Goal: Find specific page/section: Find specific page/section

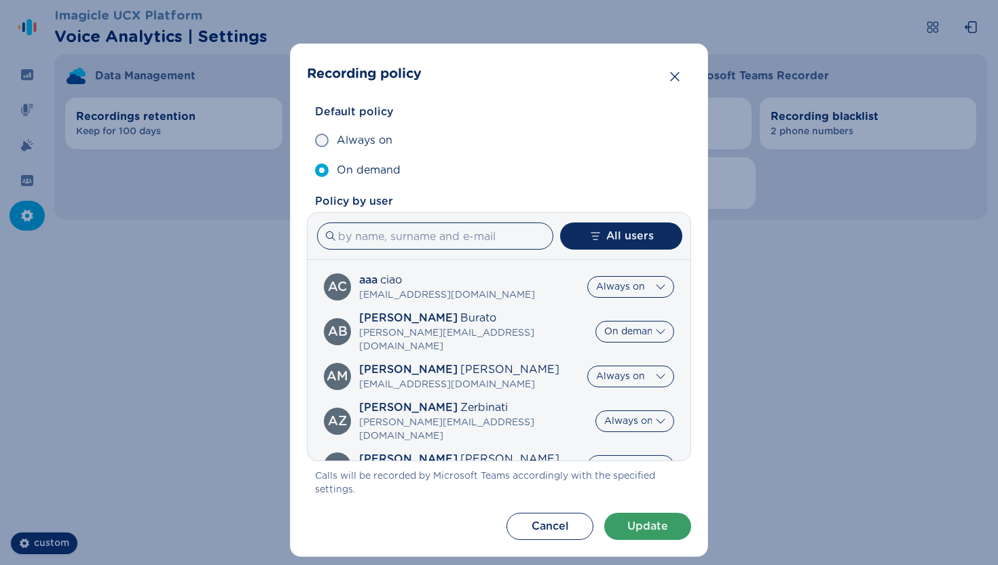
select select "AlwaysOn"
select select "OnDemand"
select select "AlwaysOn"
select select "OnDemand"
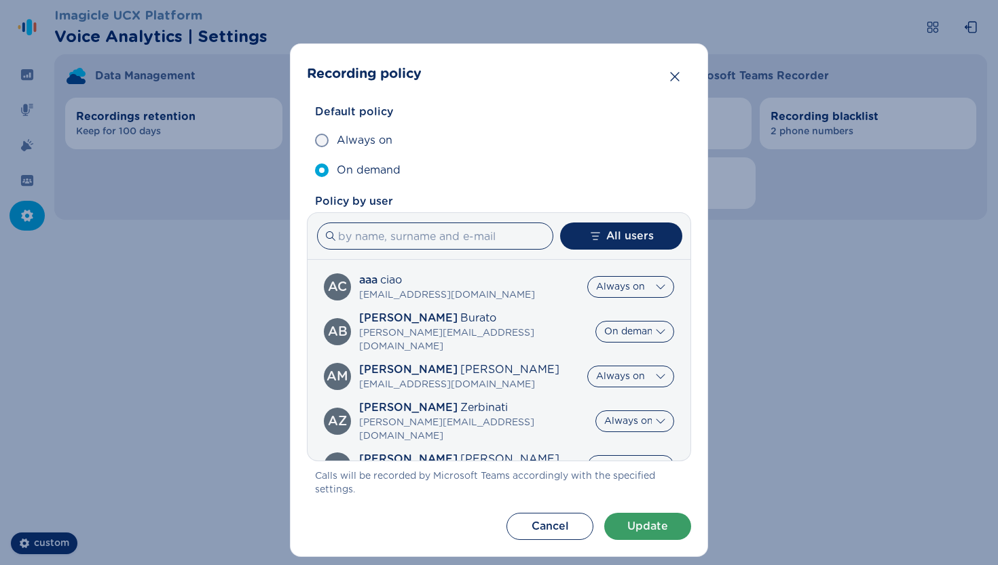
select select "AlwaysOn"
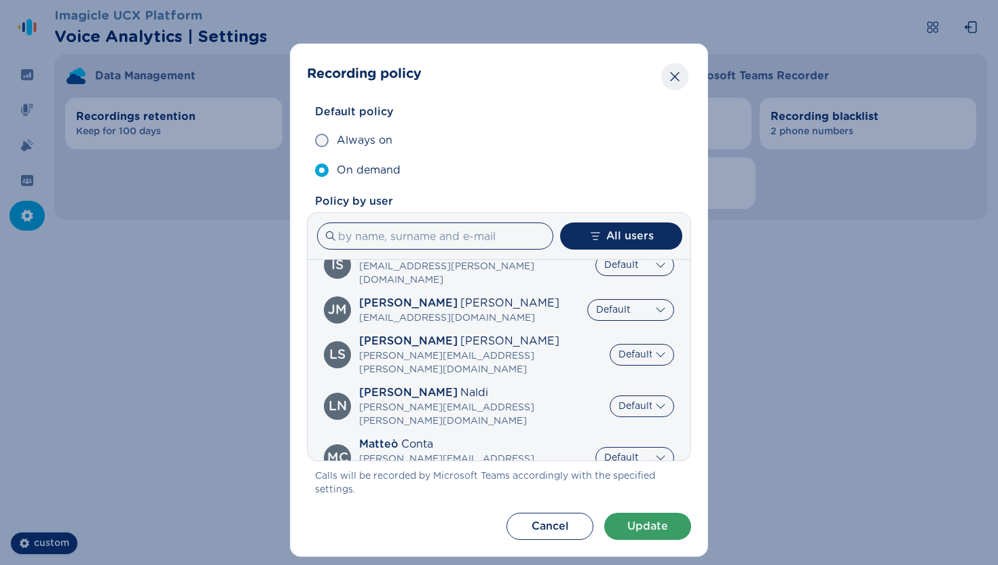
click at [679, 70] on icon "Close" at bounding box center [675, 77] width 14 height 14
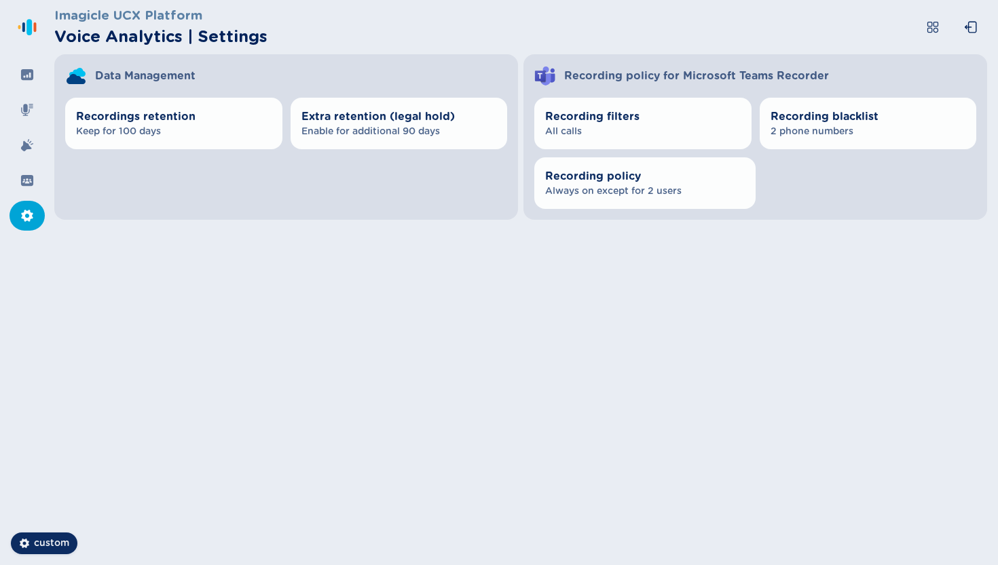
drag, startPoint x: 731, startPoint y: 22, endPoint x: 854, endPoint y: 261, distance: 268.3
click at [854, 261] on div "Imagicle UCX Platform Voice Analytics | Settings Data Management Recordings ret…" at bounding box center [525, 282] width 943 height 565
drag, startPoint x: 778, startPoint y: 295, endPoint x: 752, endPoint y: 269, distance: 37.0
click at [752, 269] on div "Imagicle UCX Platform Voice Analytics | Settings Data Management Recordings ret…" at bounding box center [525, 282] width 943 height 565
click at [310, 34] on header "Imagicle UCX Platform Voice Analytics | Settings" at bounding box center [523, 27] width 938 height 54
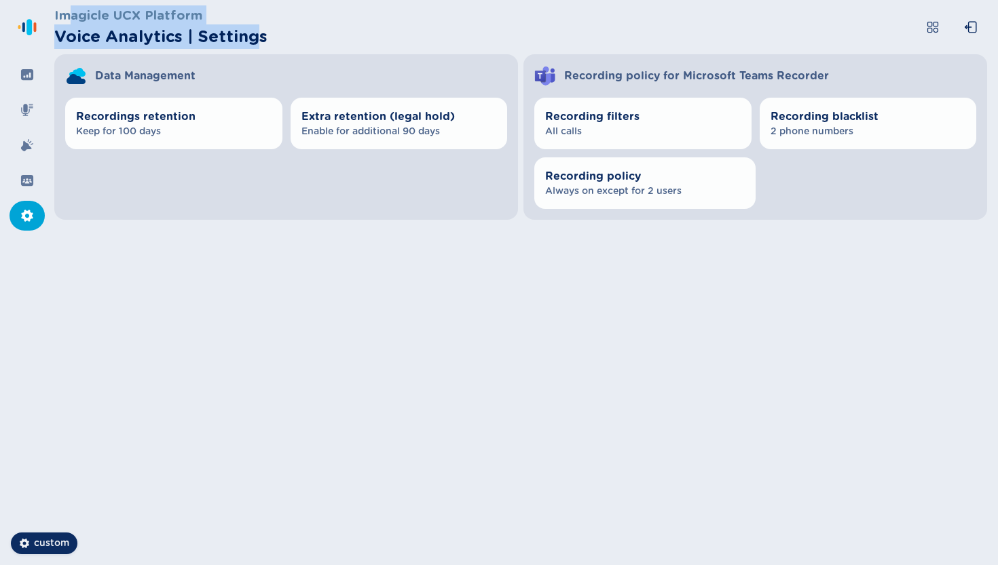
drag, startPoint x: 259, startPoint y: 36, endPoint x: 67, endPoint y: 19, distance: 192.8
click at [67, 20] on section "Imagicle UCX Platform Voice Analytics | Settings" at bounding box center [160, 26] width 213 height 43
drag, startPoint x: 54, startPoint y: 15, endPoint x: 292, endPoint y: 49, distance: 239.9
click at [292, 49] on header "Imagicle UCX Platform Voice Analytics | Settings" at bounding box center [523, 27] width 938 height 54
drag, startPoint x: 292, startPoint y: 49, endPoint x: 52, endPoint y: 13, distance: 242.9
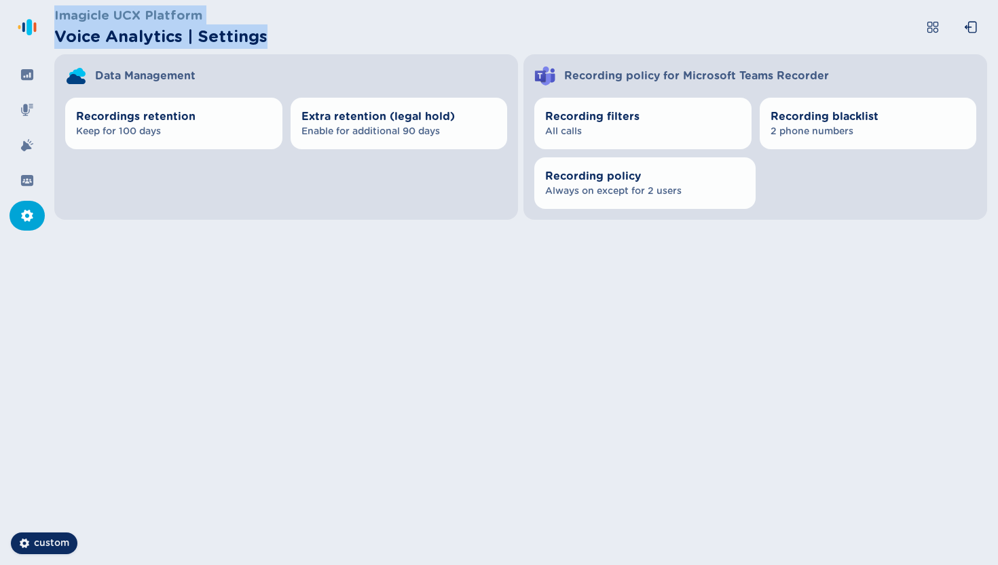
click at [52, 14] on div "Imagicle UCX Platform Voice Analytics | Settings Data Management Recordings ret…" at bounding box center [499, 282] width 998 height 565
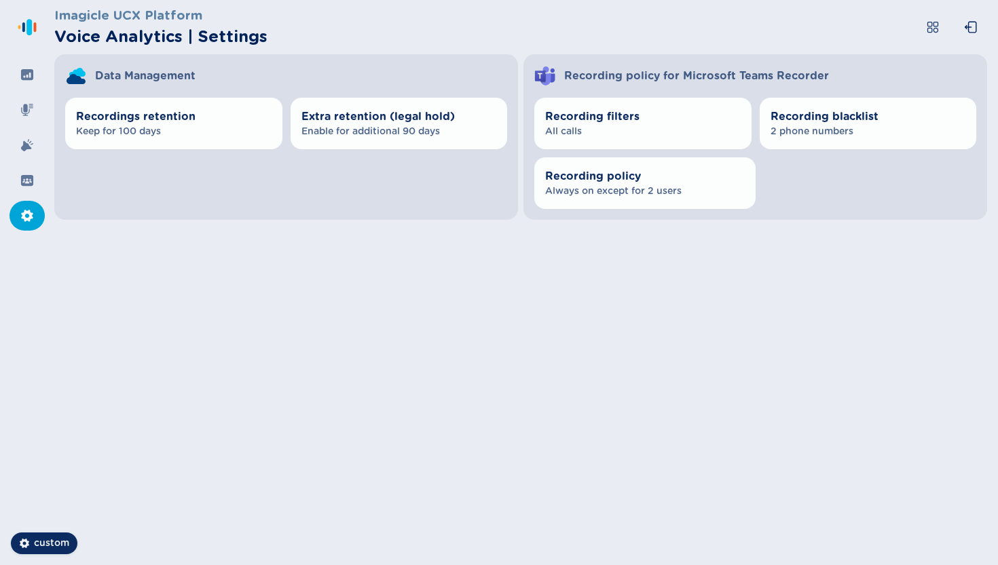
click at [49, 58] on nav at bounding box center [27, 282] width 54 height 565
click at [537, 37] on header "Imagicle UCX Platform Voice Analytics | Settings" at bounding box center [523, 27] width 938 height 54
